Goal: Task Accomplishment & Management: Use online tool/utility

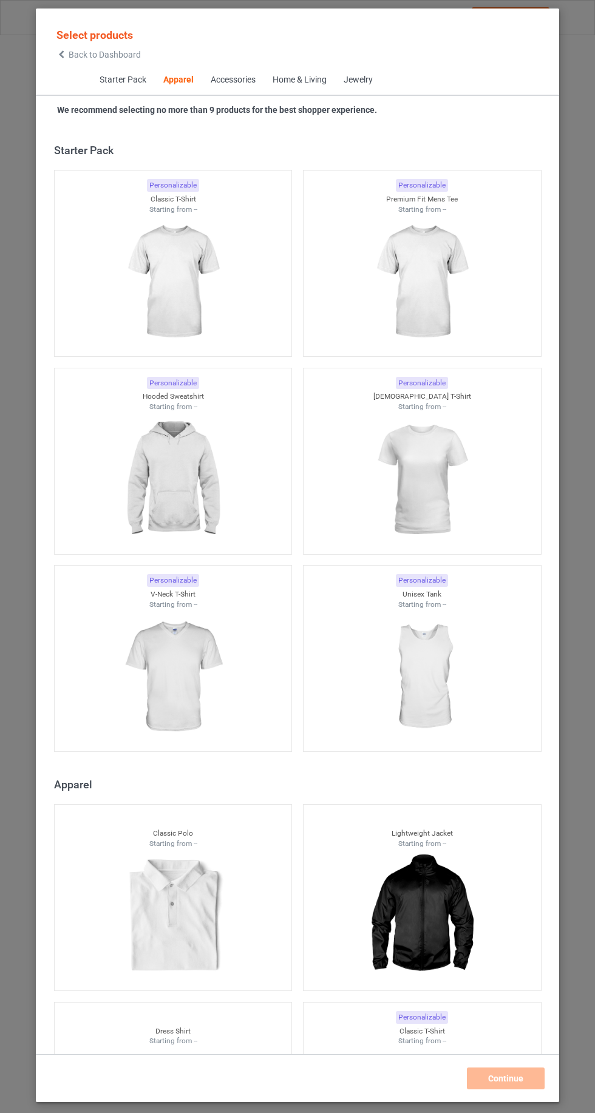
click at [72, 54] on span "Back to Dashboard" at bounding box center [105, 55] width 72 height 10
click at [61, 54] on icon at bounding box center [61, 54] width 10 height 8
